Goal: Find specific page/section: Find specific page/section

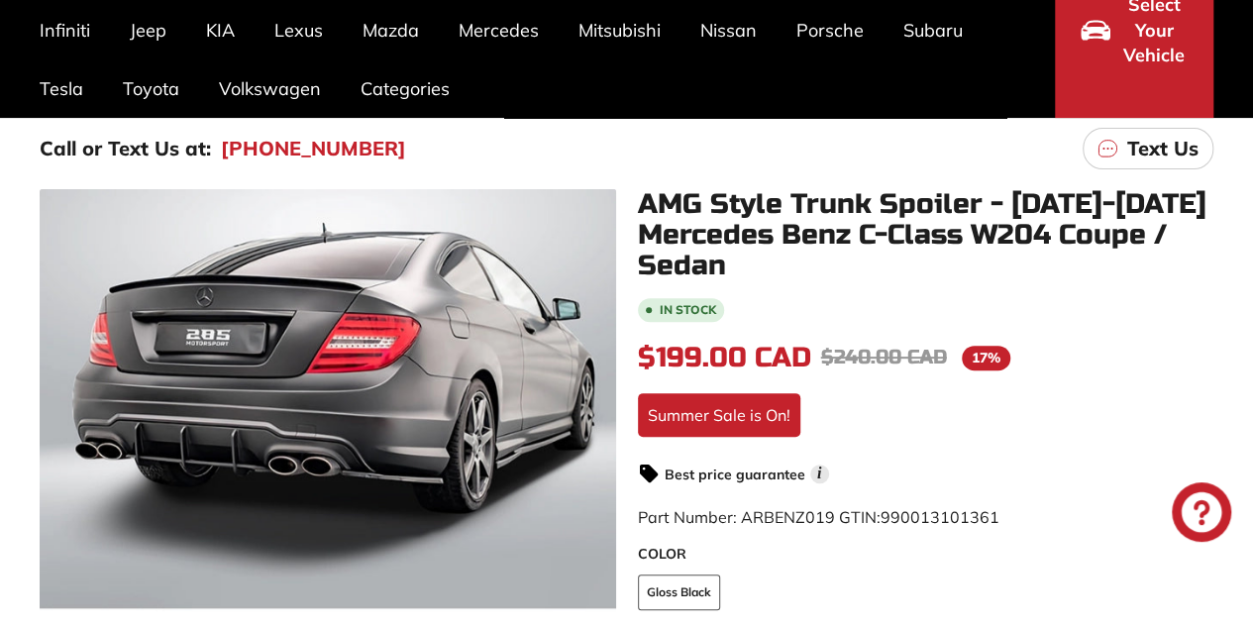
scroll to position [198, 0]
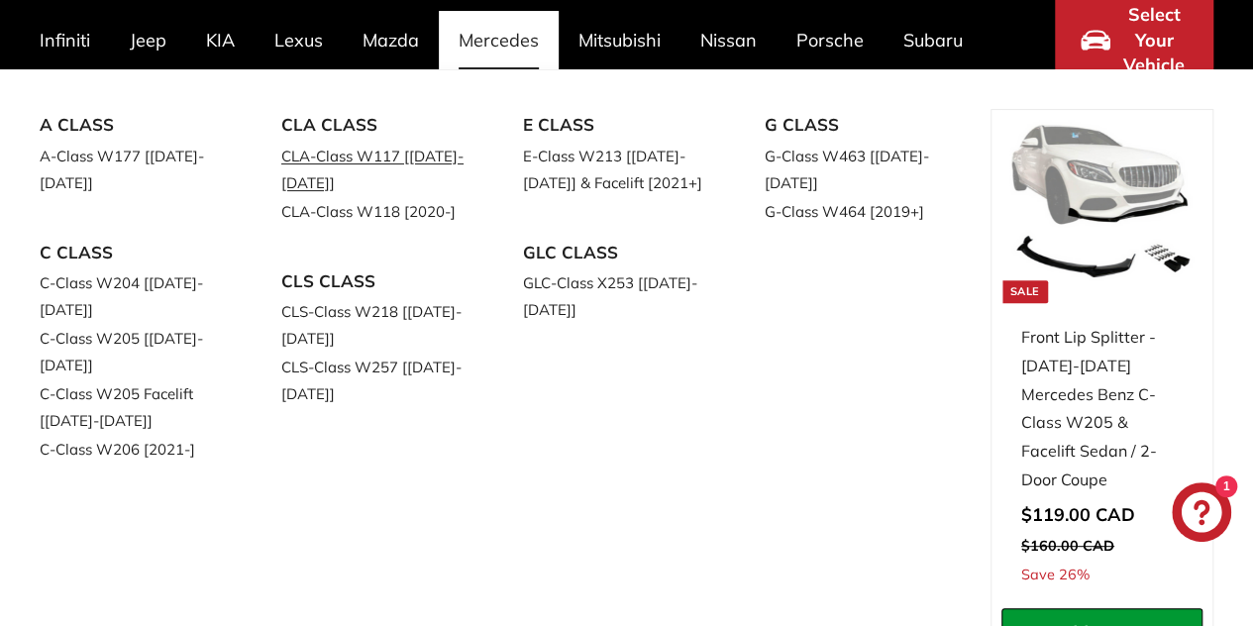
click at [430, 156] on link "CLA-Class W117 [[DATE]-[DATE]]" at bounding box center [374, 169] width 186 height 55
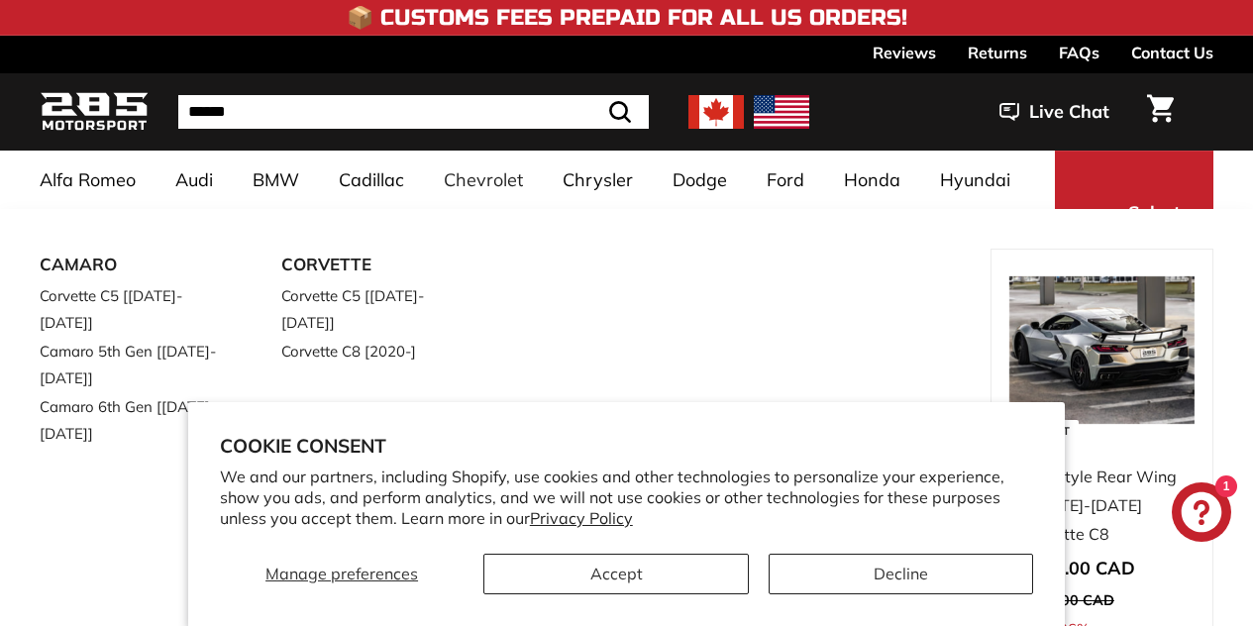
select select "**********"
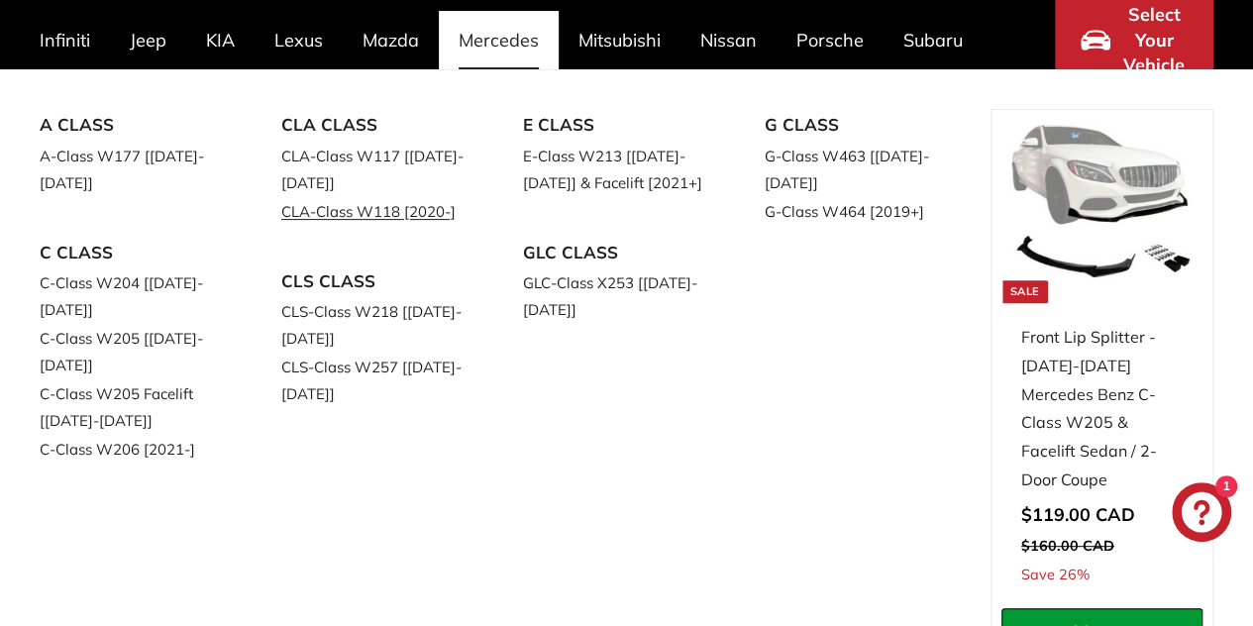
click at [389, 211] on link "CLA-Class W118 [2020-]" at bounding box center [374, 211] width 186 height 29
